Goal: Task Accomplishment & Management: Manage account settings

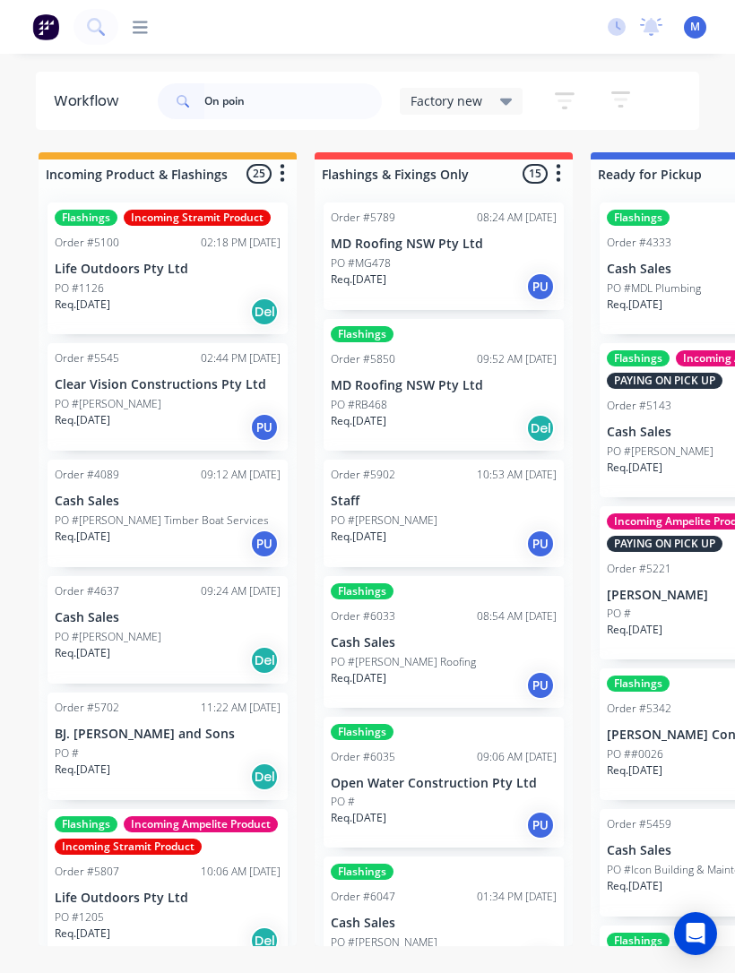
type input "On point"
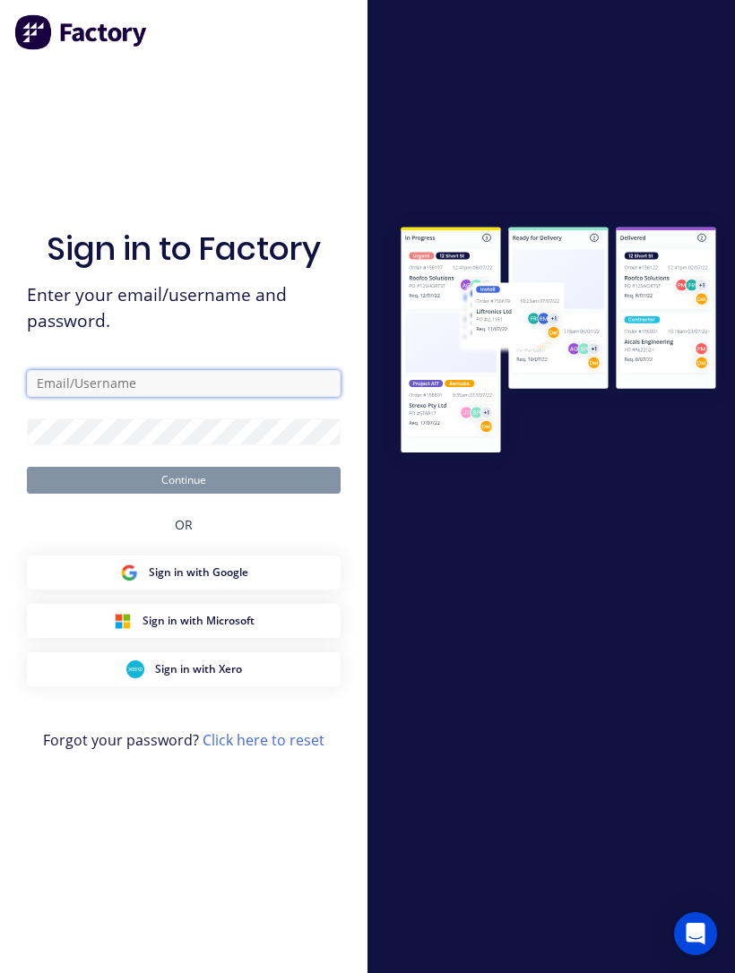
click at [123, 384] on input "text" at bounding box center [184, 383] width 314 height 27
click at [107, 397] on input "text" at bounding box center [184, 383] width 314 height 27
click at [107, 210] on div "Sign in to Factory Enter your email/username and password. Continue OR Sign in …" at bounding box center [184, 504] width 314 height 908
click at [73, 396] on input "text" at bounding box center [184, 383] width 314 height 27
click at [589, 576] on div at bounding box center [550, 487] width 367 height 554
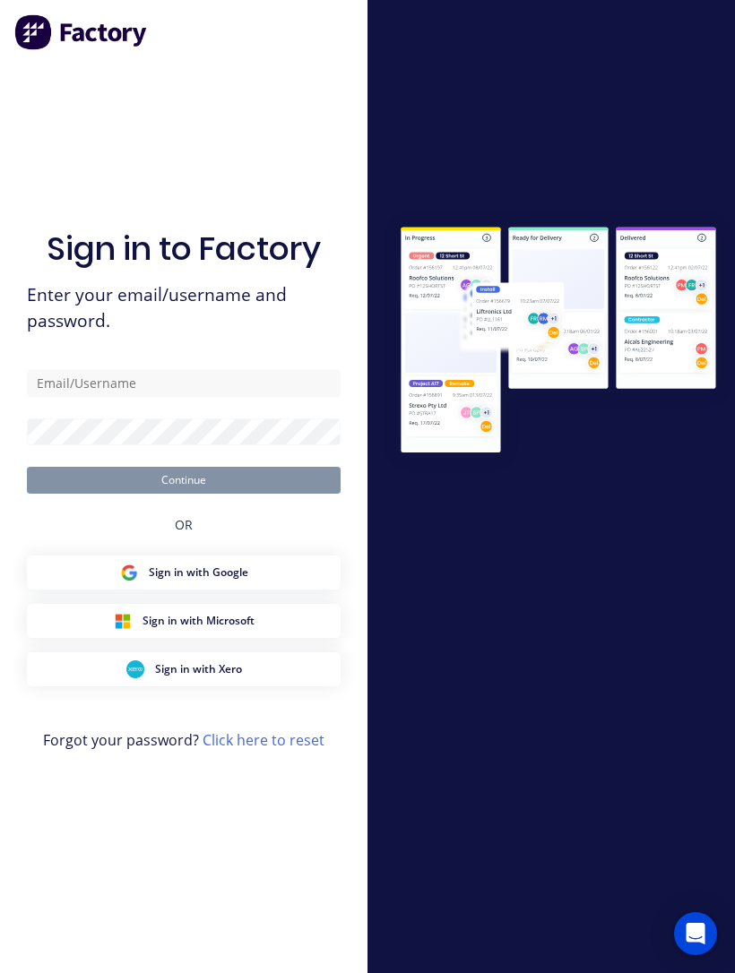
click at [99, 686] on button "Sign in with Xero" at bounding box center [184, 669] width 314 height 34
click at [62, 391] on input "text" at bounding box center [184, 383] width 314 height 27
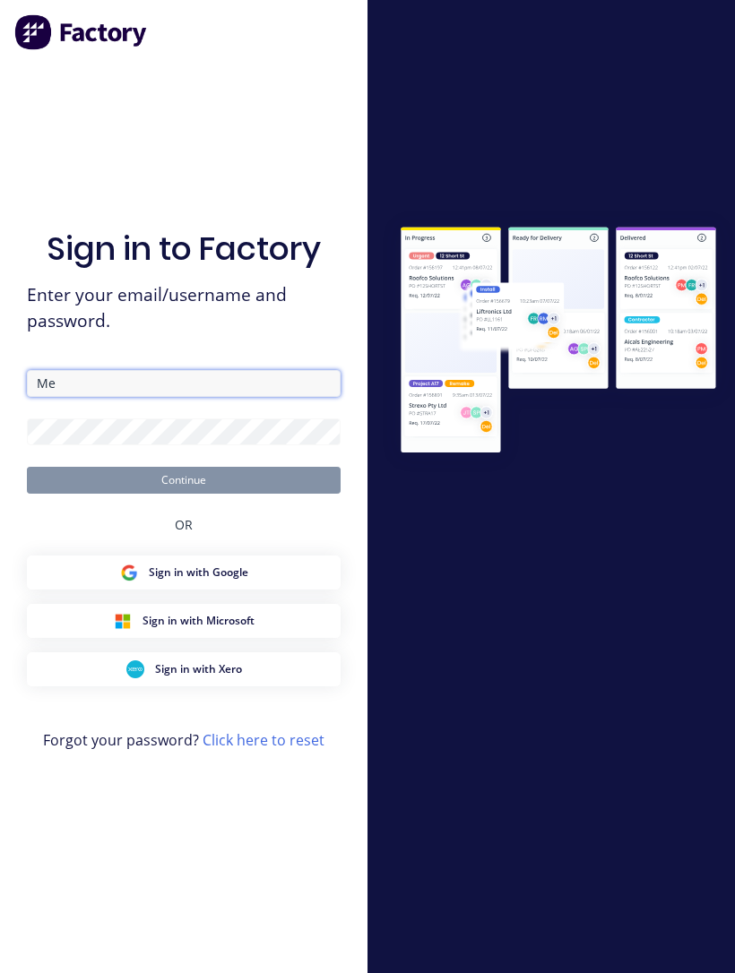
type input "M"
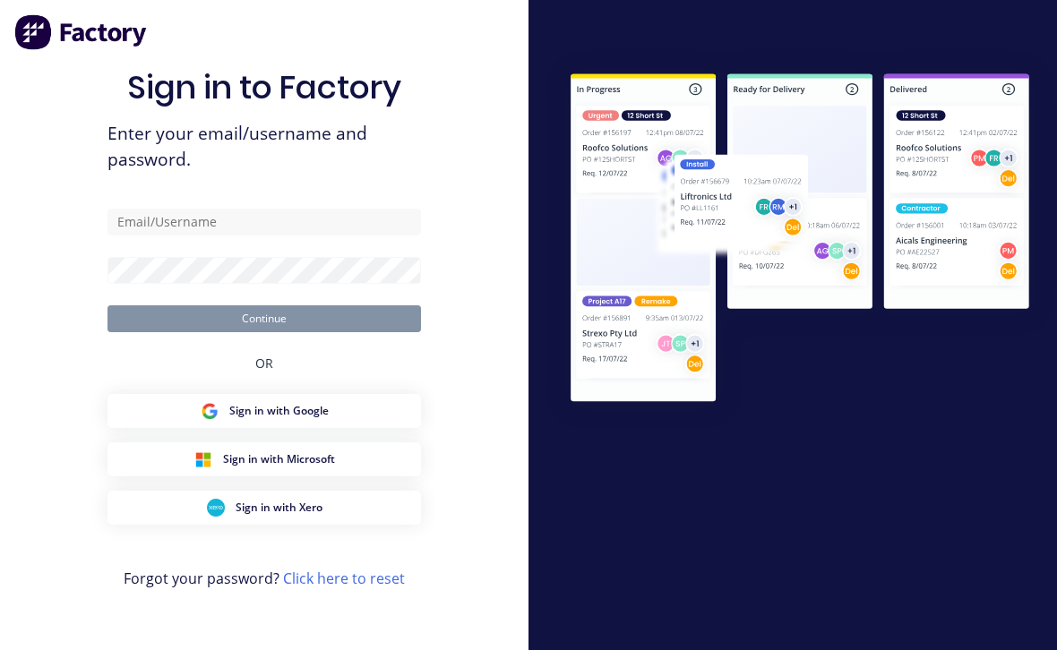
click at [37, 643] on div "Sign in to Factory Enter your email/username and password. Continue OR Sign in …" at bounding box center [264, 325] width 528 height 650
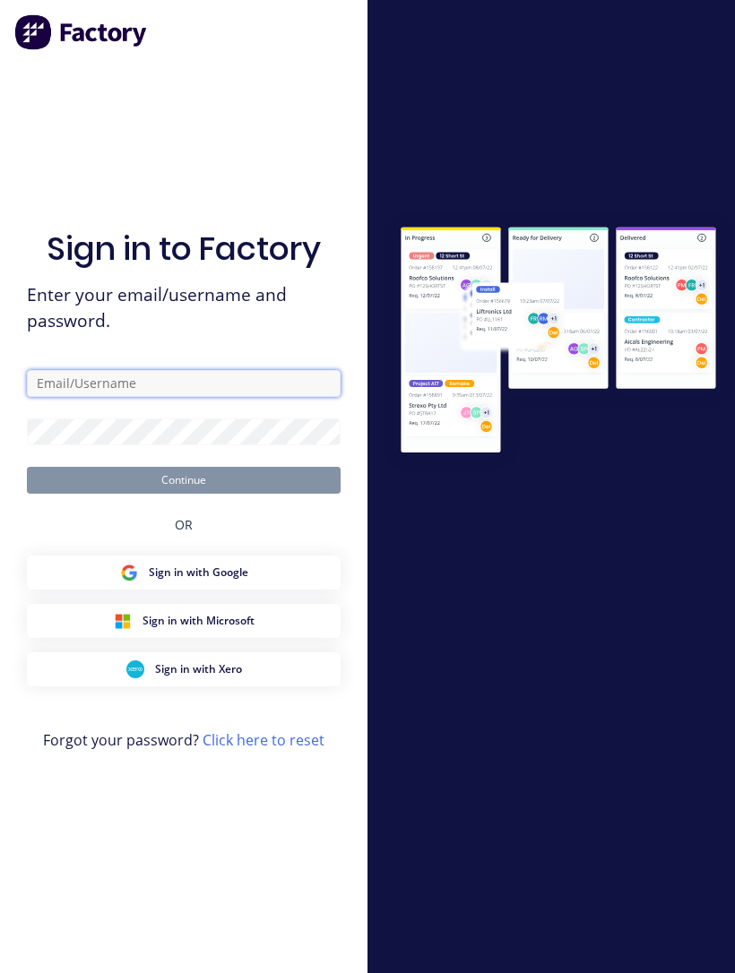
click at [217, 395] on input "text" at bounding box center [184, 383] width 314 height 27
type input "Supply@metaldeck.com.au"
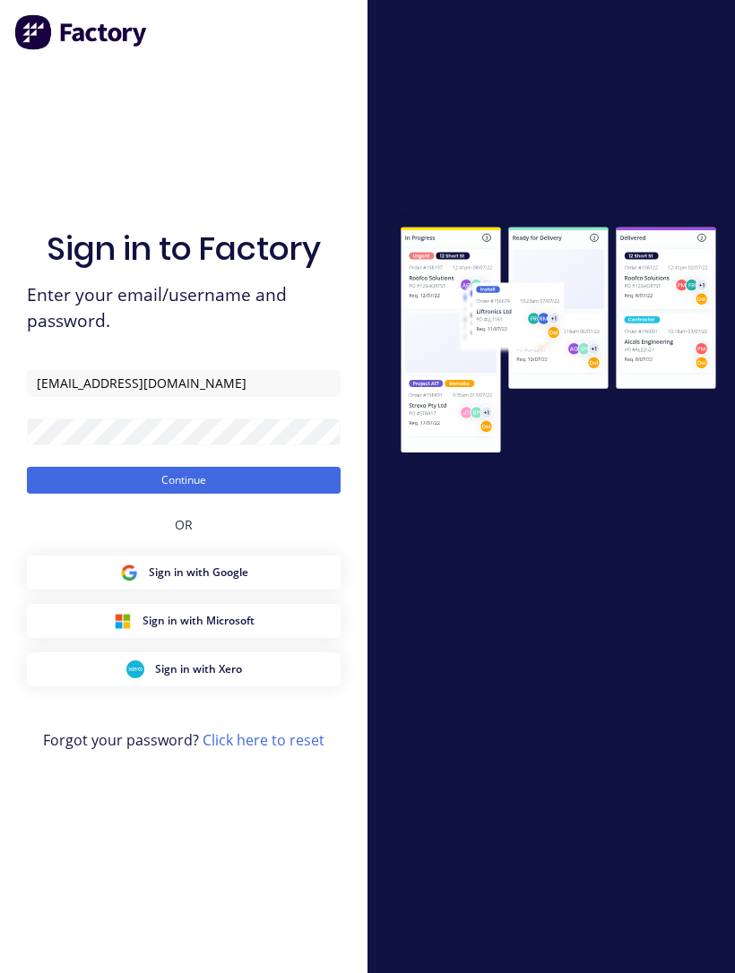
click at [73, 494] on button "Continue" at bounding box center [184, 480] width 314 height 27
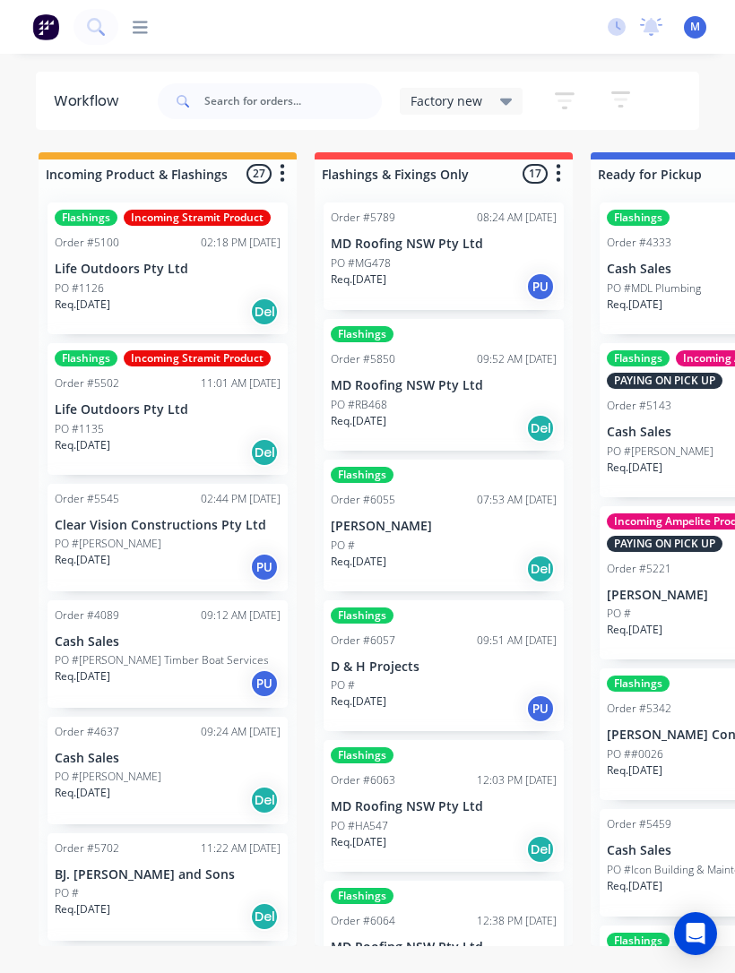
scroll to position [-1, 0]
